Goal: Complete application form

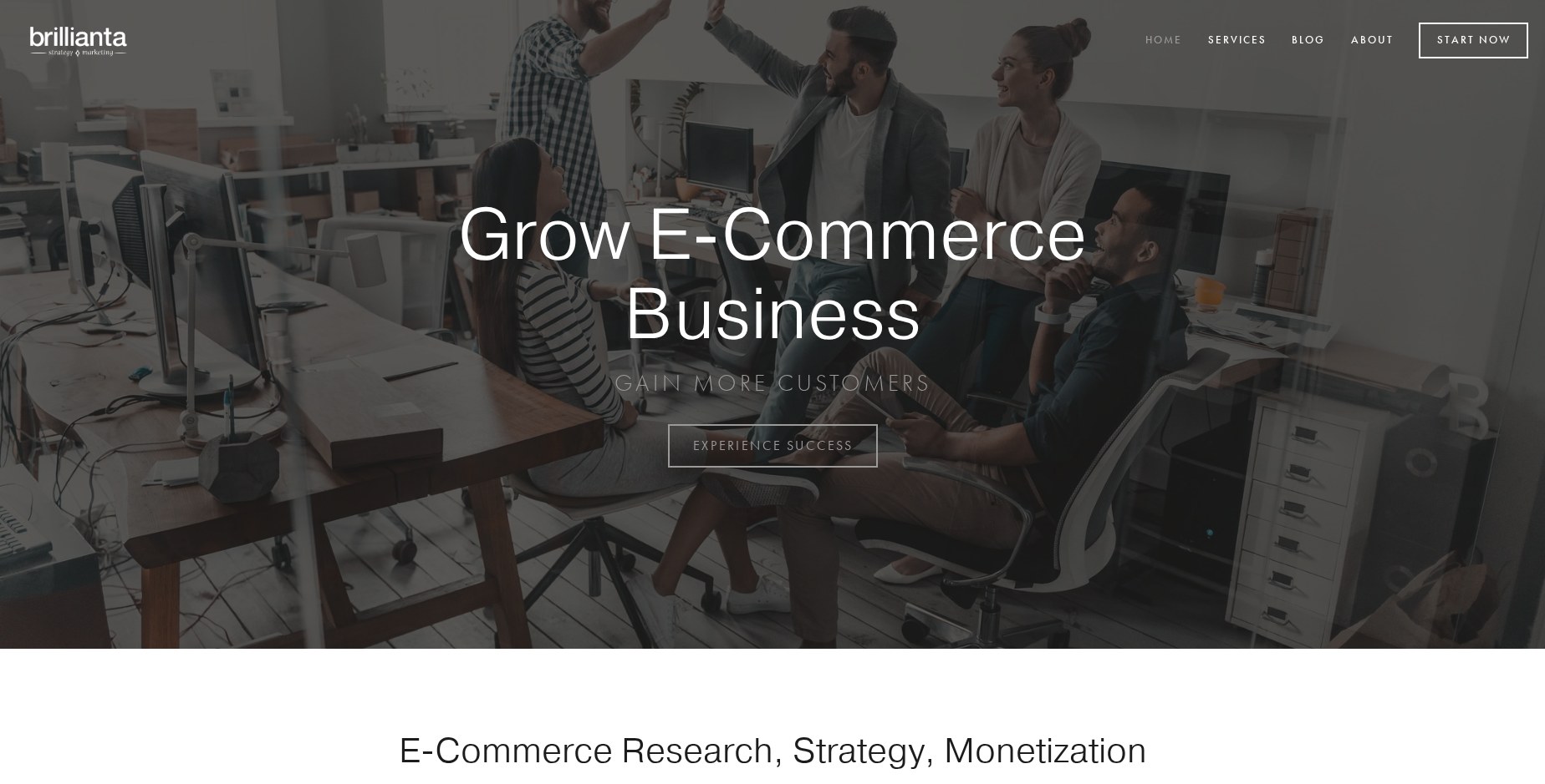
scroll to position [4379, 0]
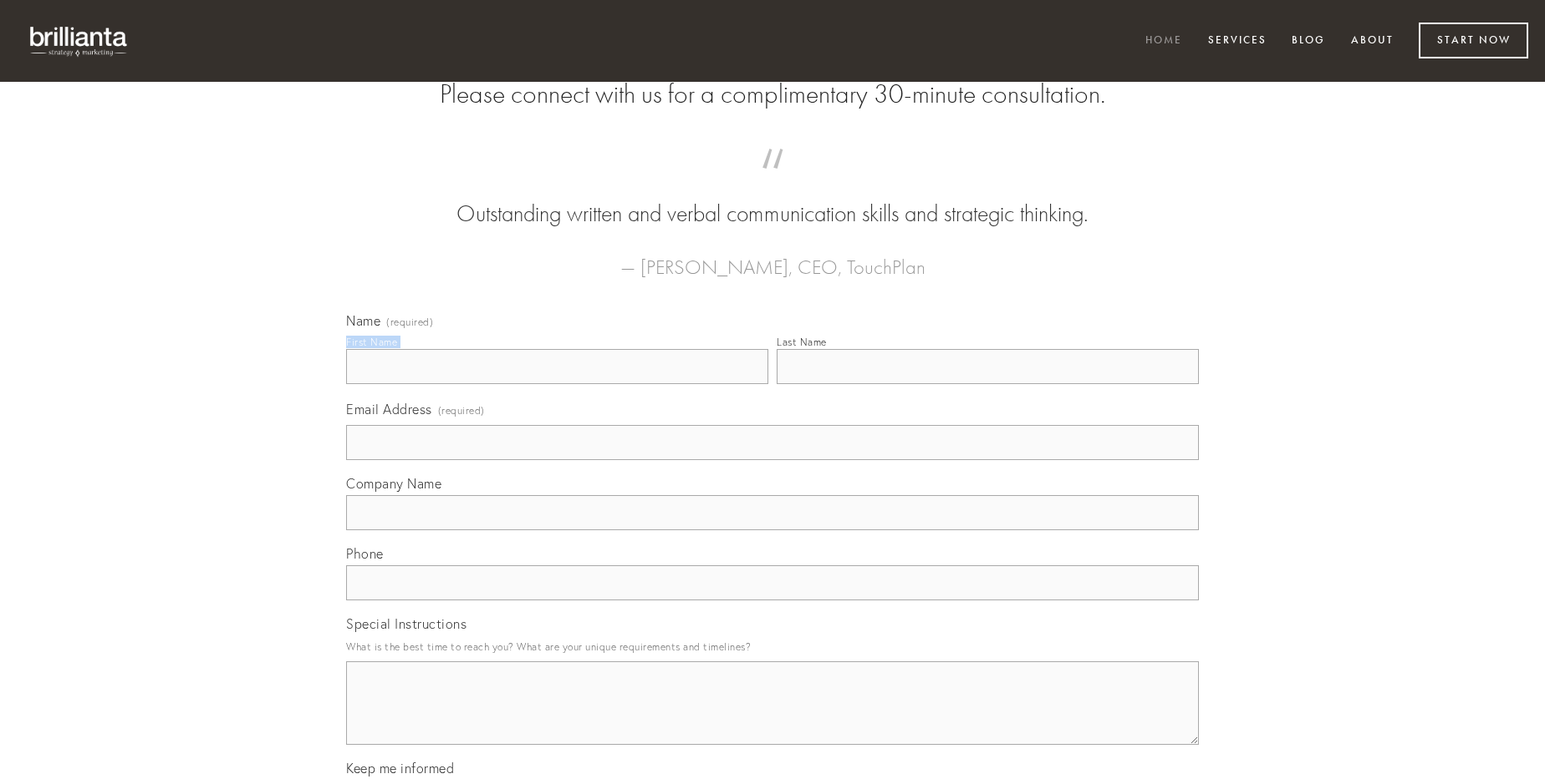
type input "[PERSON_NAME]"
click at [987, 384] on input "Last Name" at bounding box center [987, 366] width 422 height 35
type input "[PERSON_NAME]"
click at [772, 461] on input "Email Address (required)" at bounding box center [772, 443] width 852 height 35
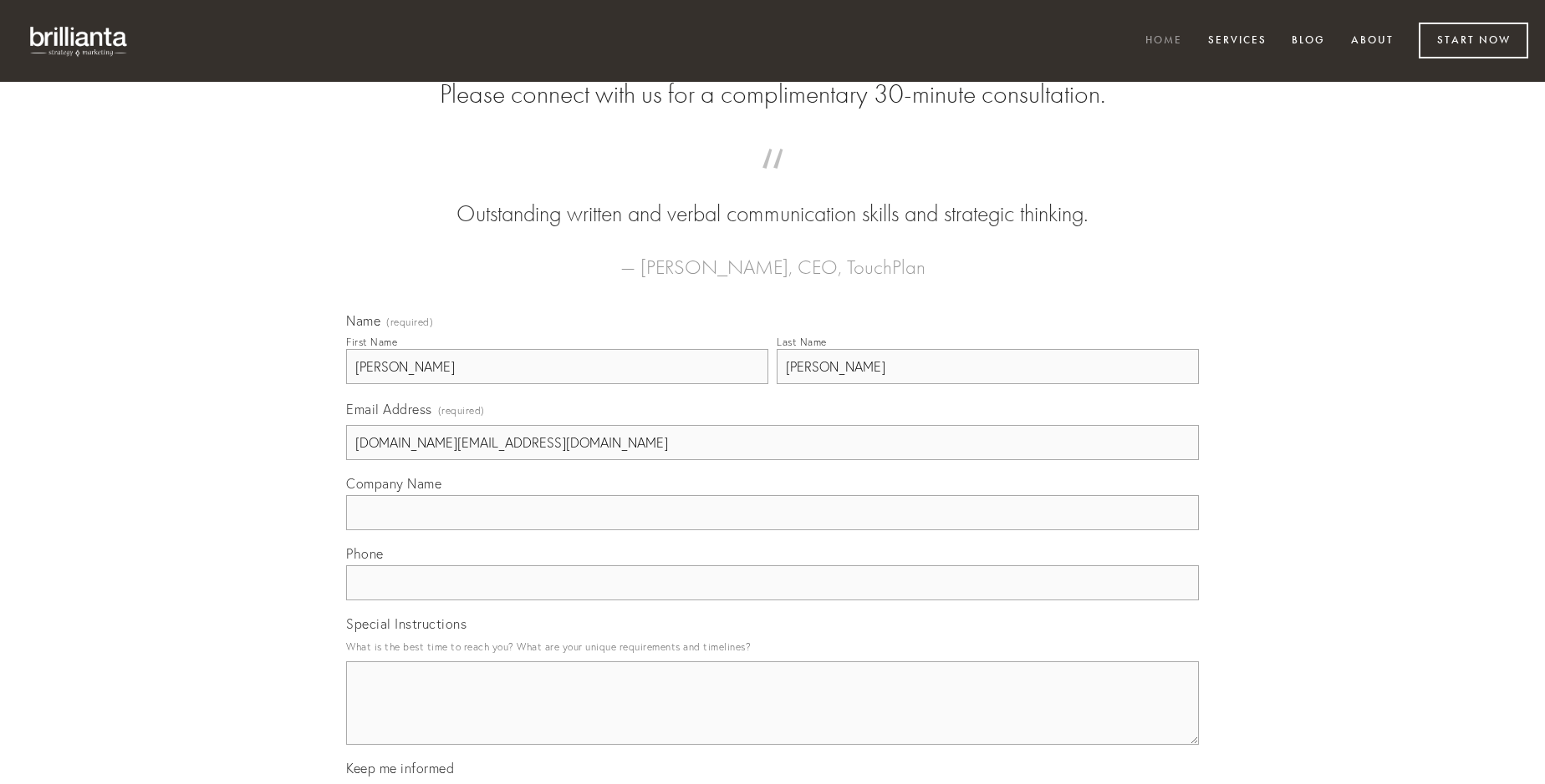
type input "[DOMAIN_NAME][EMAIL_ADDRESS][DOMAIN_NAME]"
click at [772, 530] on input "Company Name" at bounding box center [772, 513] width 852 height 35
type input "suffragium"
click at [772, 601] on input "text" at bounding box center [772, 583] width 852 height 35
click at [772, 719] on textarea "Special Instructions" at bounding box center [772, 703] width 852 height 84
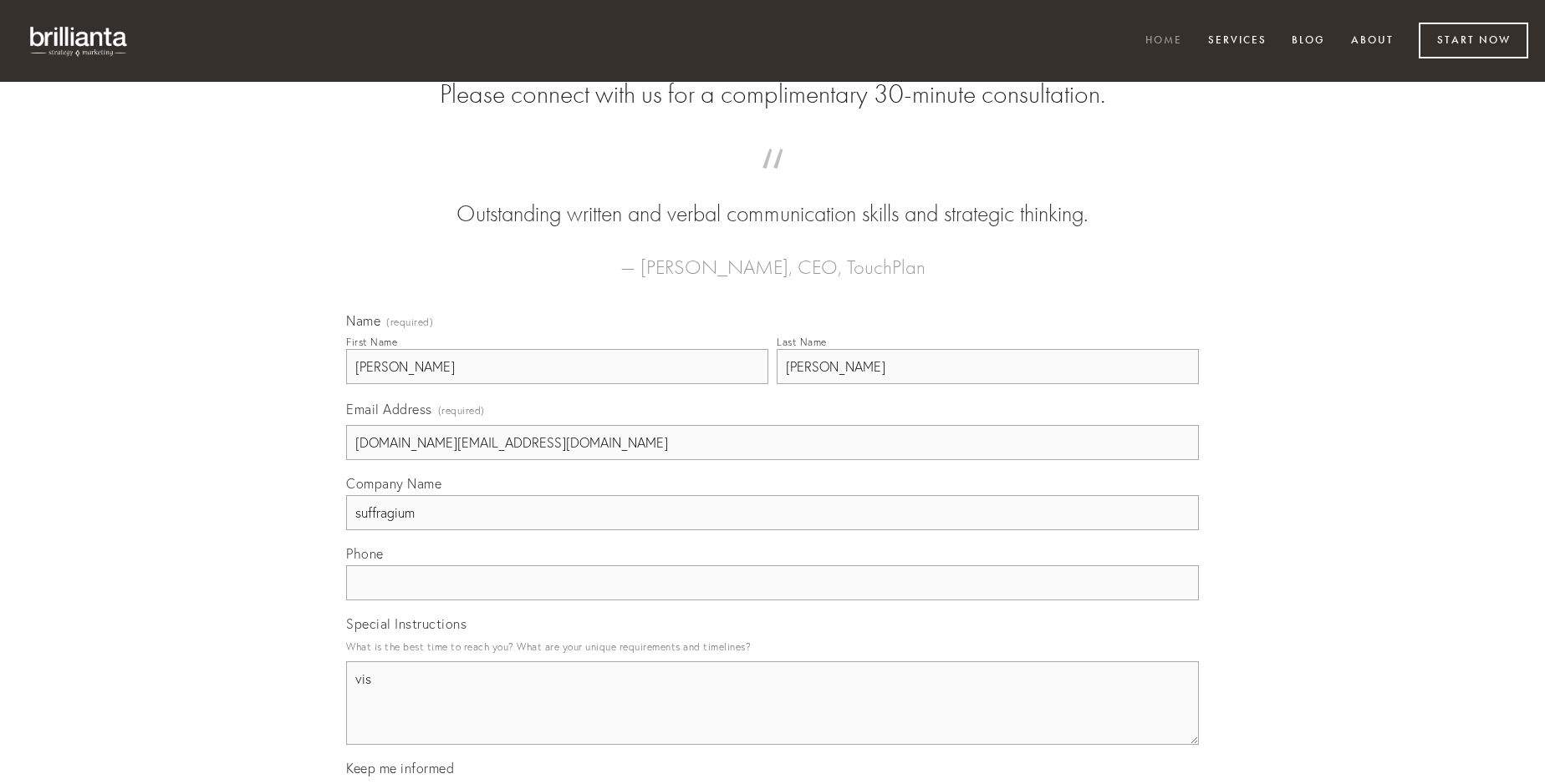
type textarea "vis"
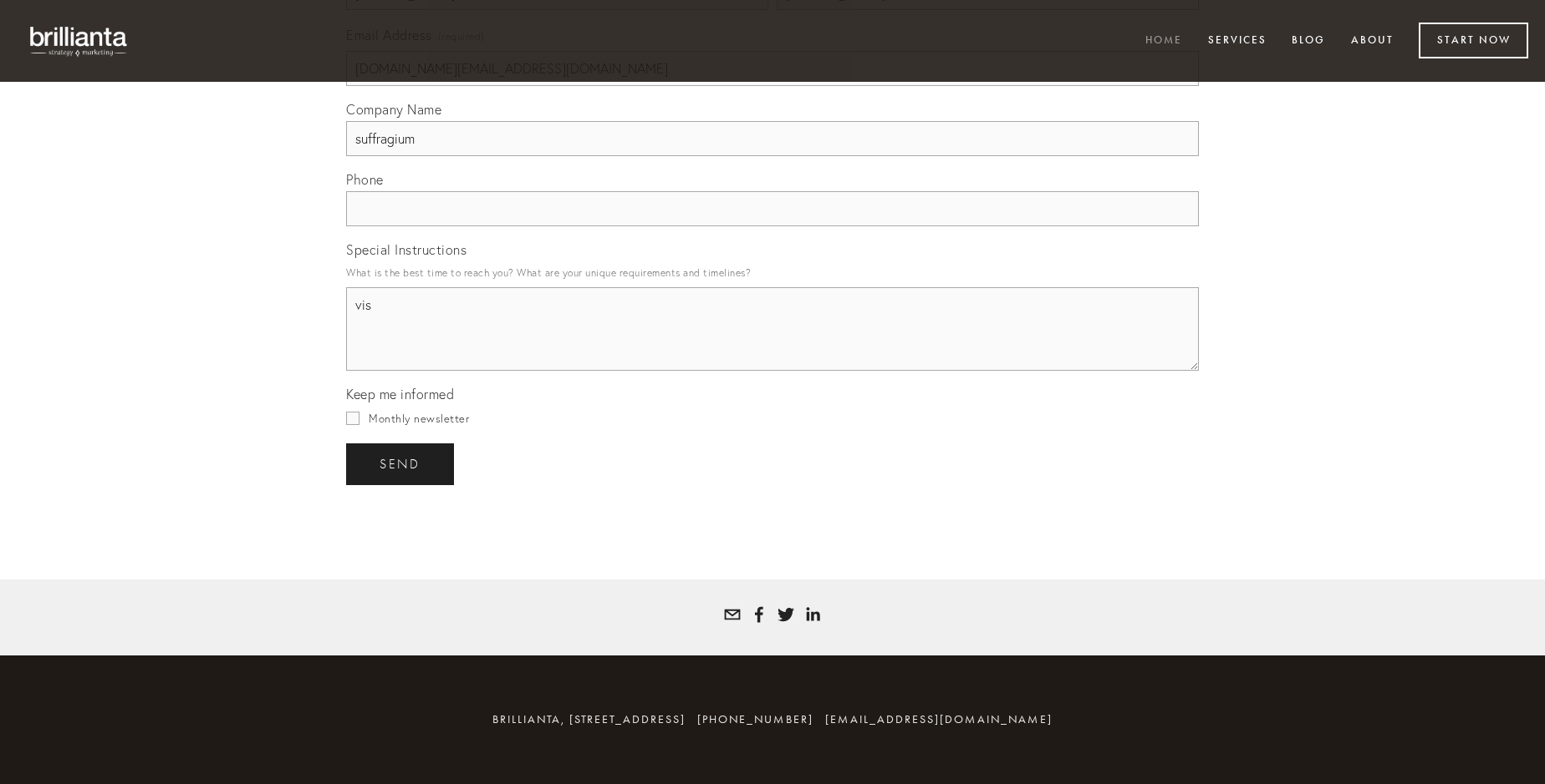
click at [401, 463] on span "send" at bounding box center [400, 464] width 41 height 15
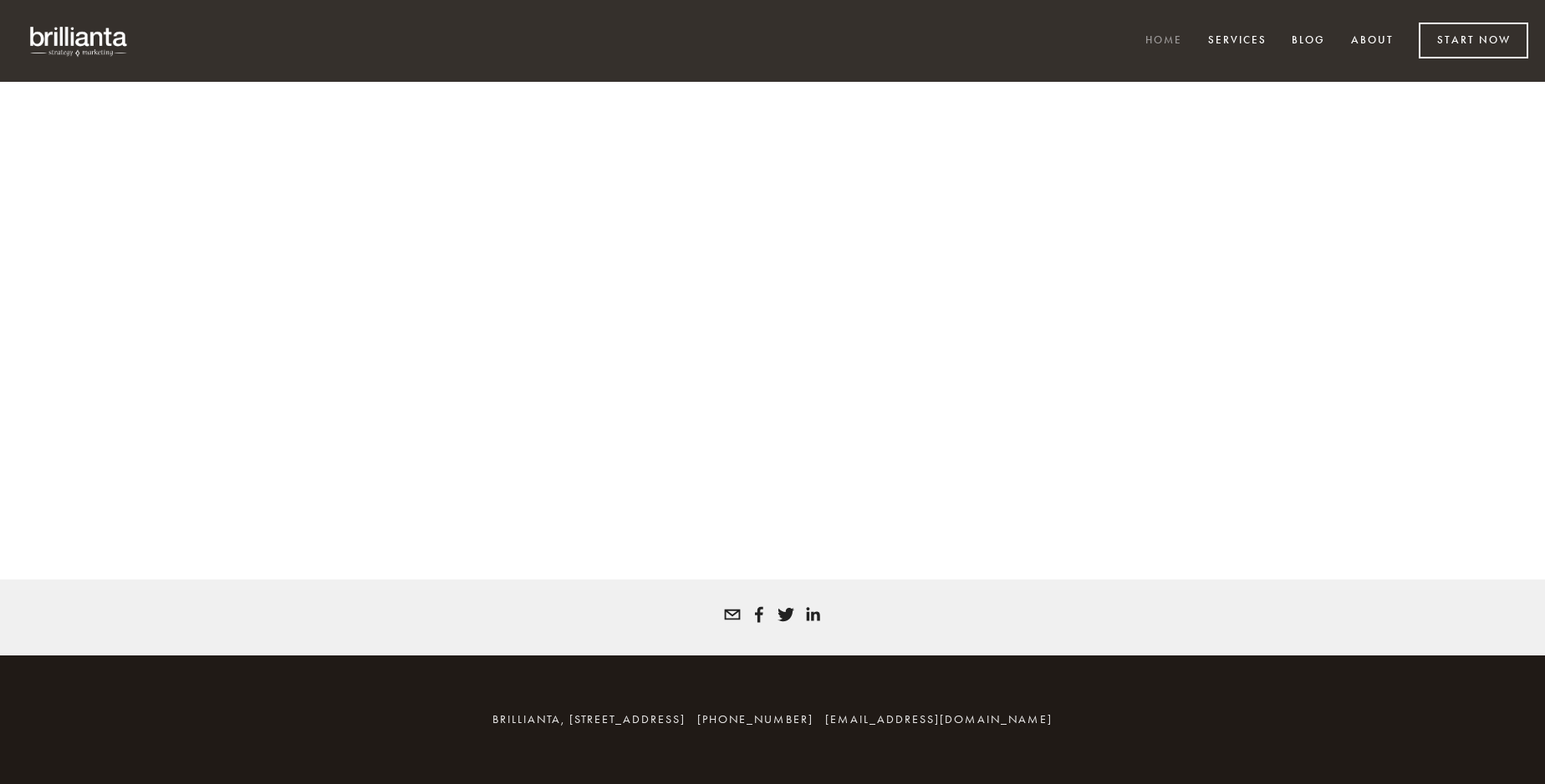
scroll to position [4357, 0]
